Goal: Check status: Check status

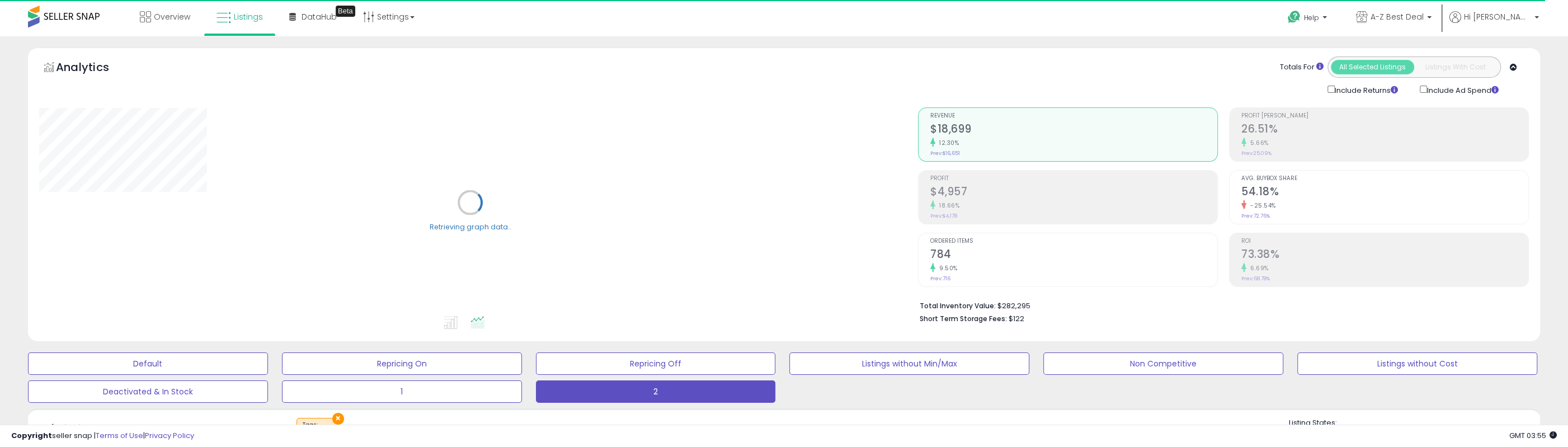
click at [1001, 200] on div "18.66%" at bounding box center [1074, 205] width 287 height 11
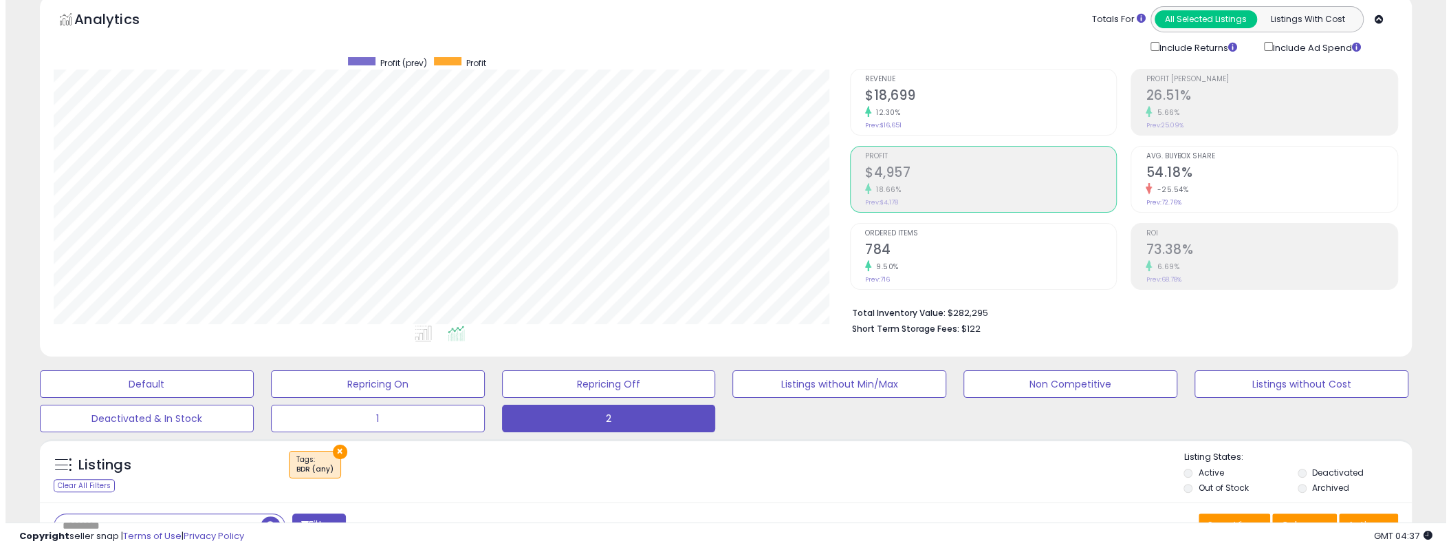
scroll to position [69, 0]
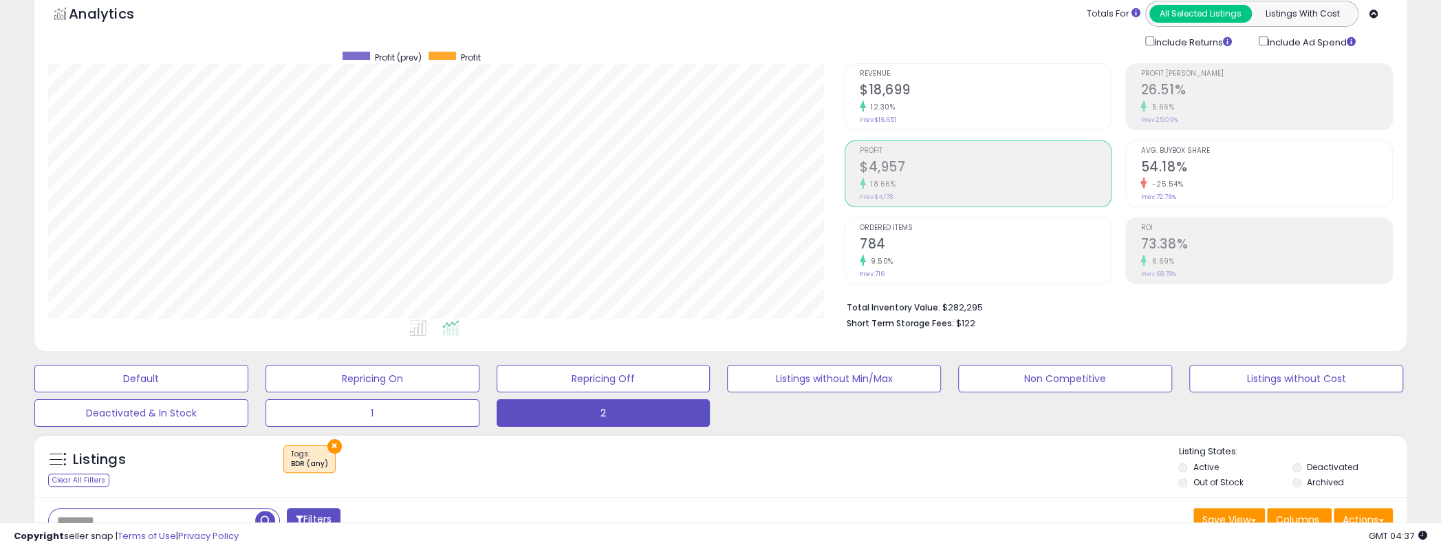
click at [926, 186] on div "18.66%" at bounding box center [986, 183] width 252 height 13
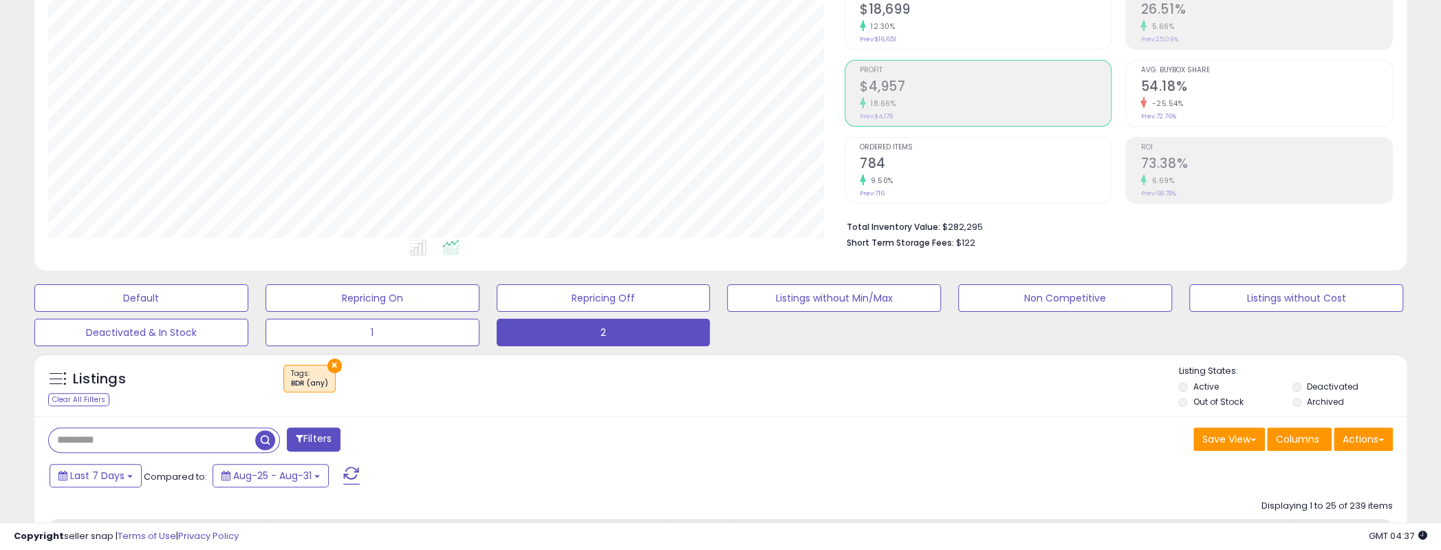
scroll to position [344, 0]
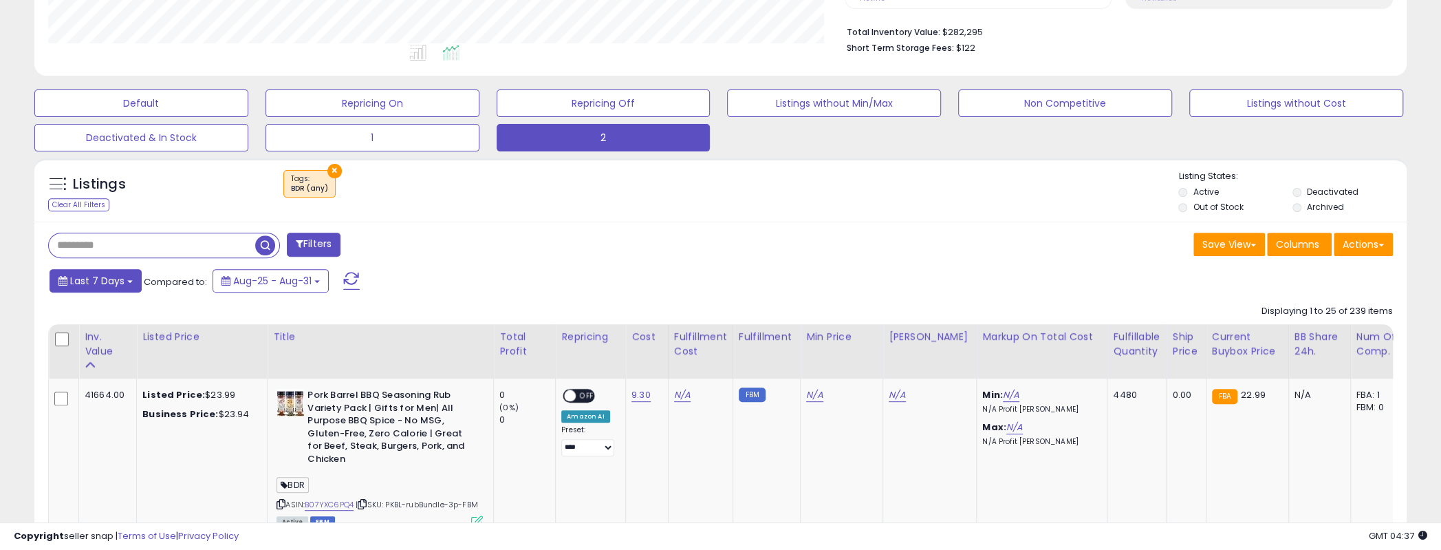
click at [84, 280] on span "Last 7 Days" at bounding box center [97, 281] width 54 height 14
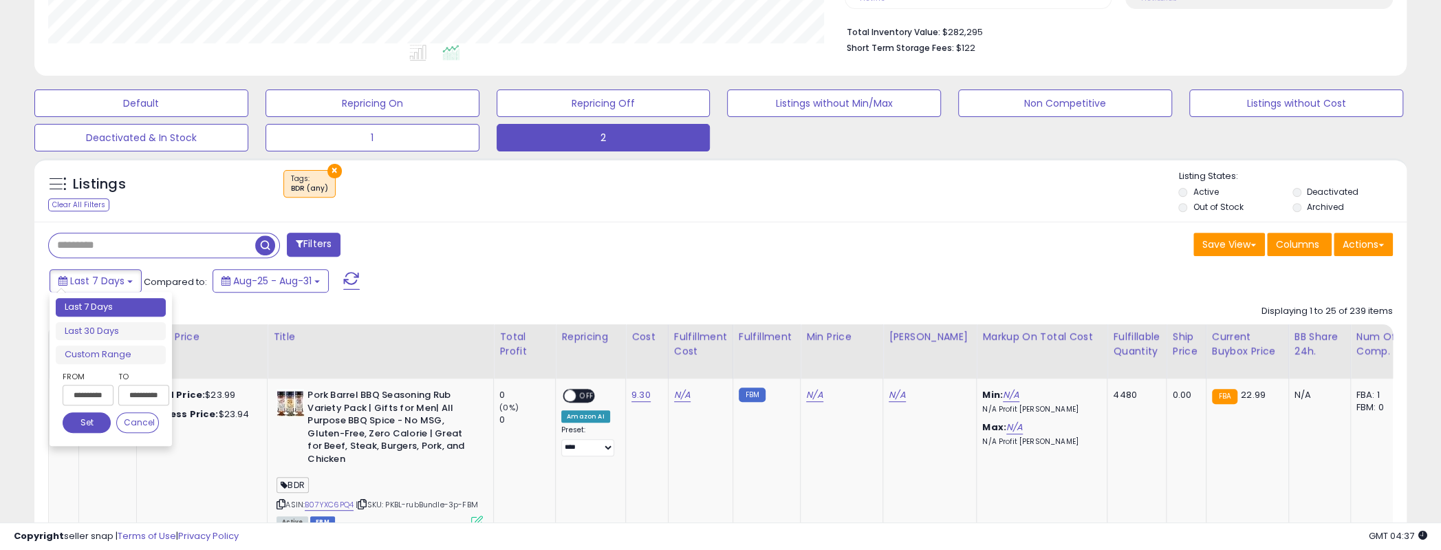
click at [83, 387] on input "**********" at bounding box center [88, 395] width 51 height 21
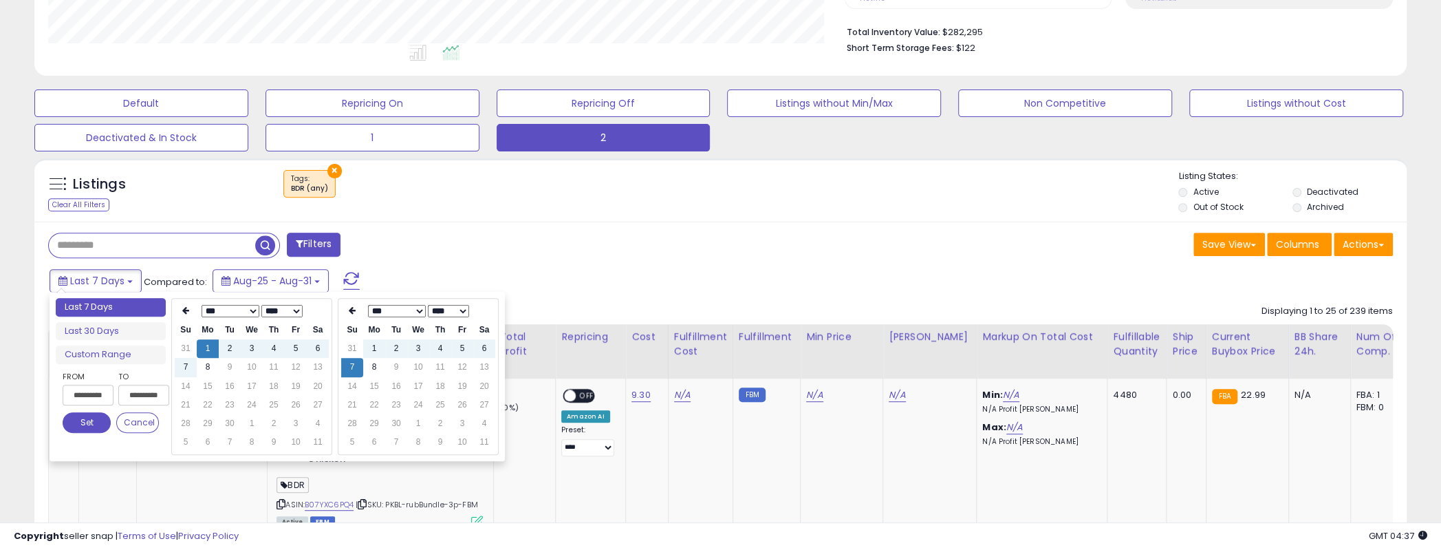
type input "**********"
click at [289, 349] on td "5" at bounding box center [296, 348] width 22 height 19
type input "**********"
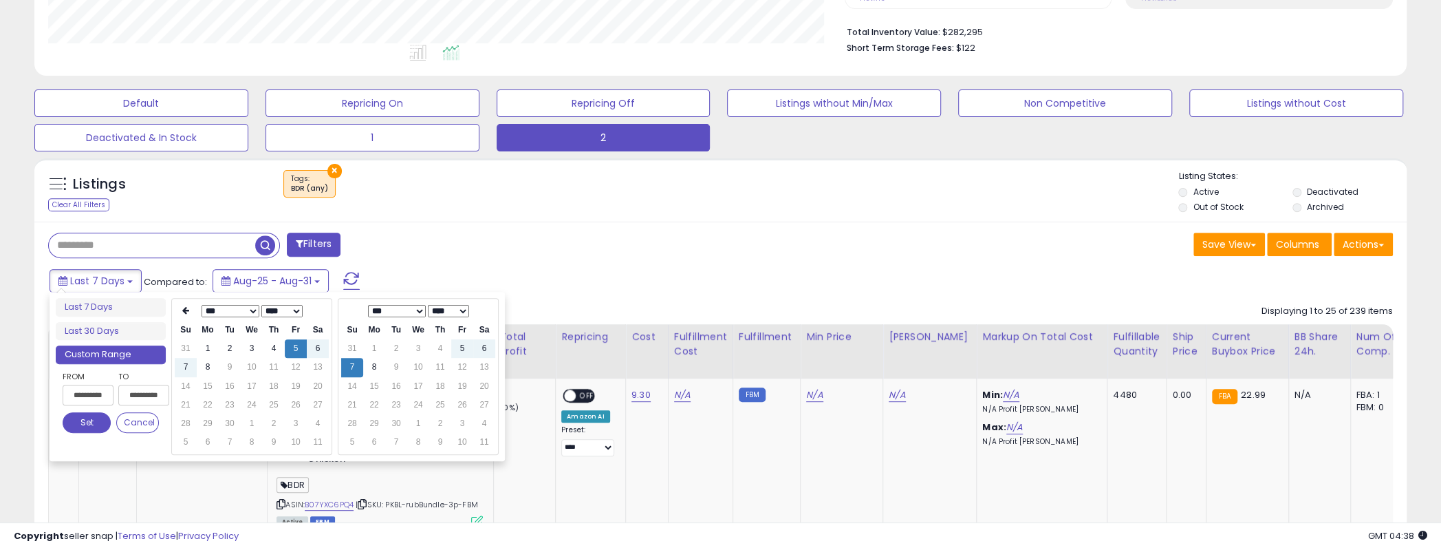
click at [90, 420] on button "Set" at bounding box center [87, 422] width 48 height 21
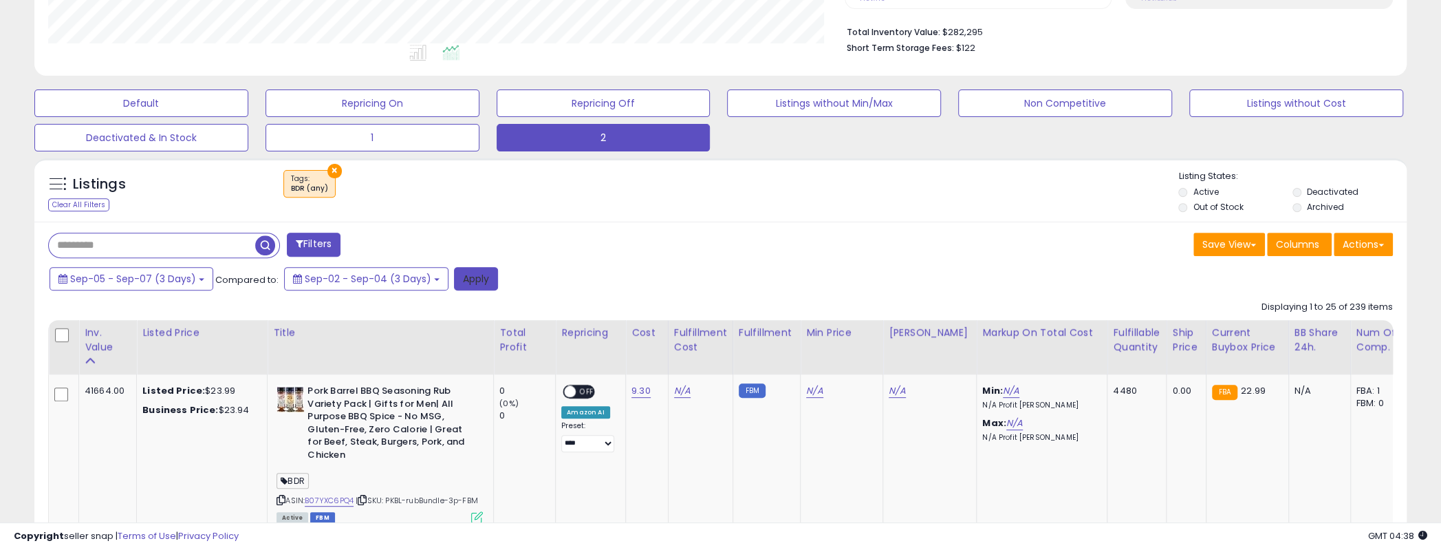
click at [478, 277] on button "Apply" at bounding box center [476, 278] width 44 height 23
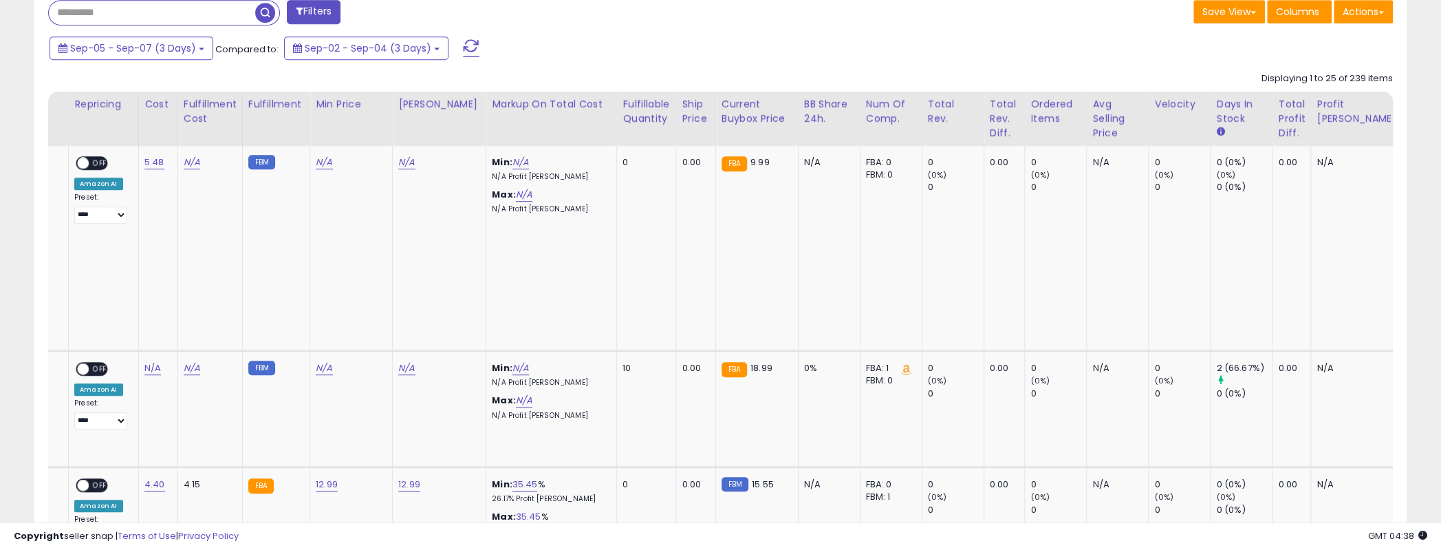
scroll to position [0, 499]
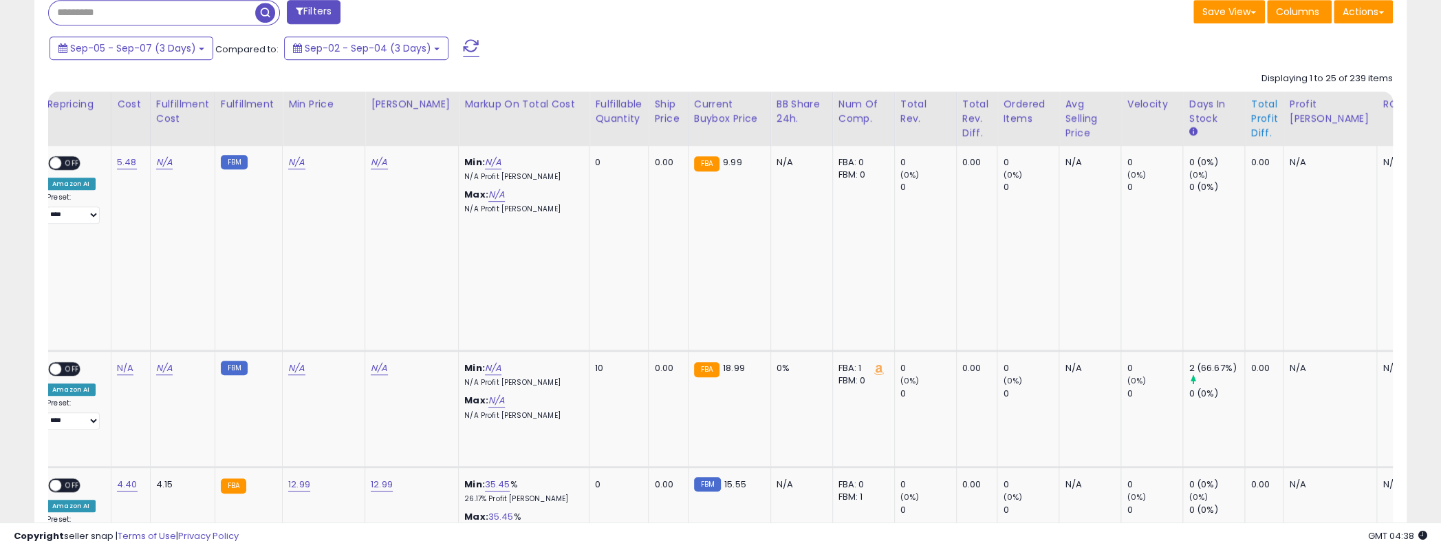
drag, startPoint x: 1247, startPoint y: 119, endPoint x: 1232, endPoint y: 122, distance: 15.5
click at [1251, 119] on div "Total Profit Diff." at bounding box center [1264, 118] width 27 height 43
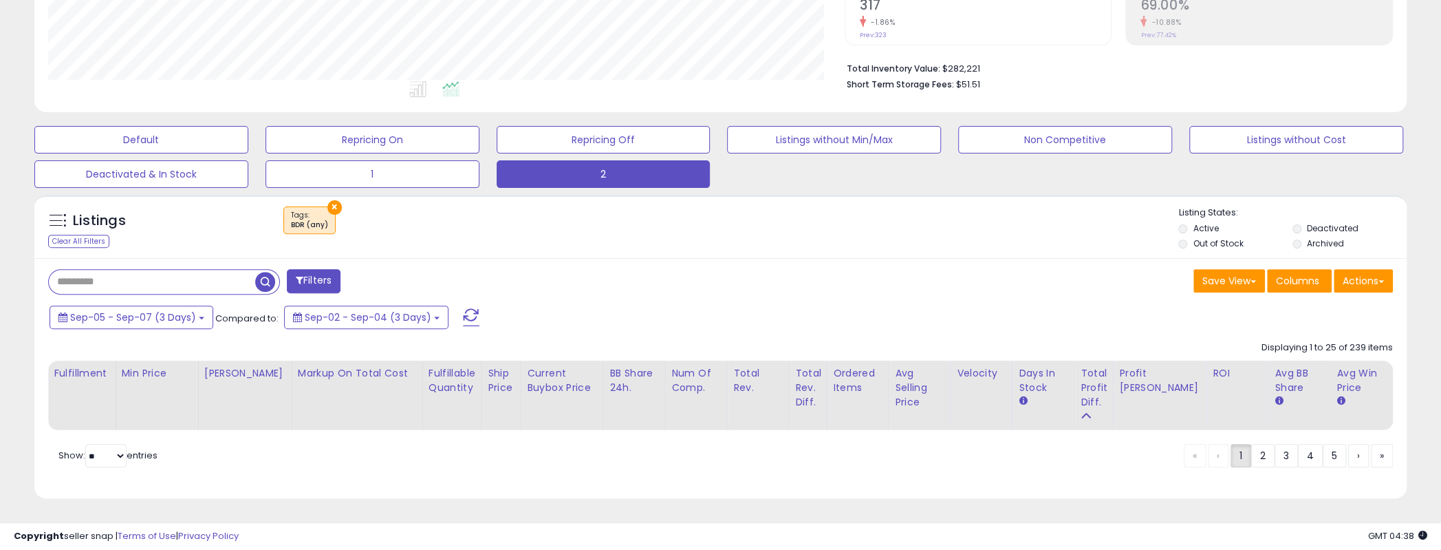
scroll to position [0, 0]
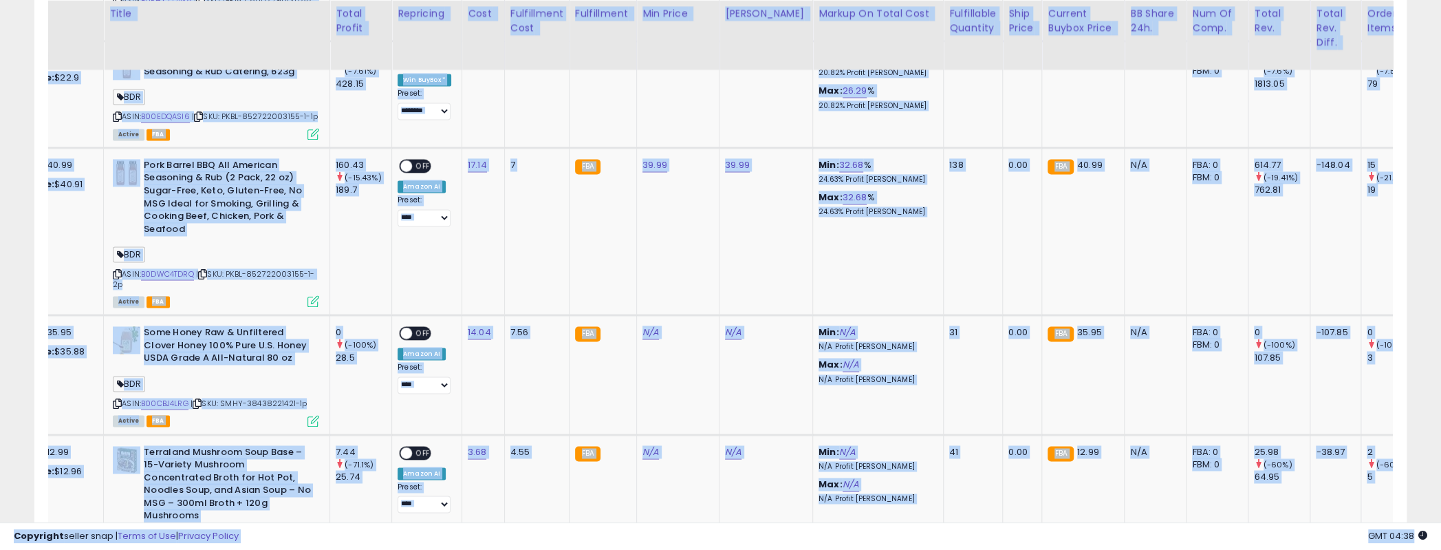
drag, startPoint x: 864, startPoint y: 512, endPoint x: 1013, endPoint y: 525, distance: 149.2
click at [1003, 488] on td "0.00" at bounding box center [1022, 517] width 39 height 167
